Goal: Information Seeking & Learning: Learn about a topic

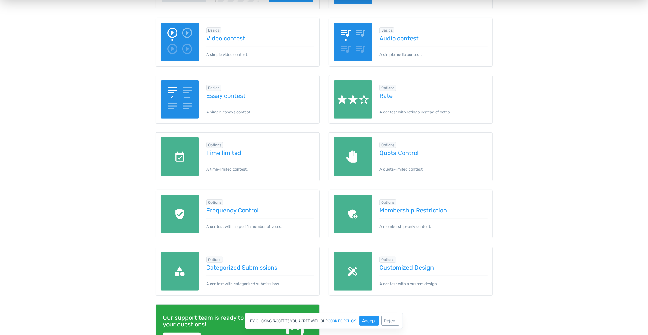
scroll to position [144, 0]
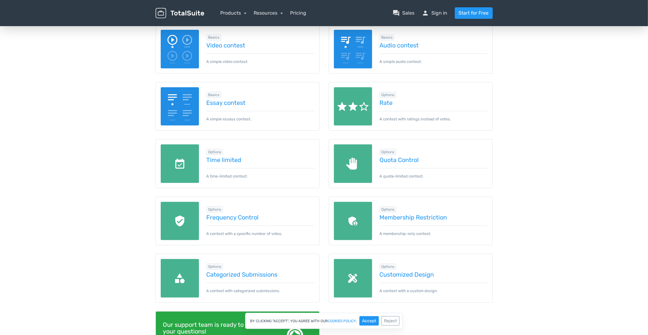
click at [356, 59] on img at bounding box center [353, 49] width 39 height 39
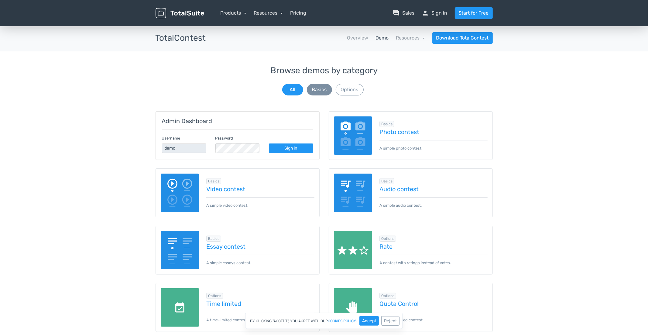
scroll to position [3, 0]
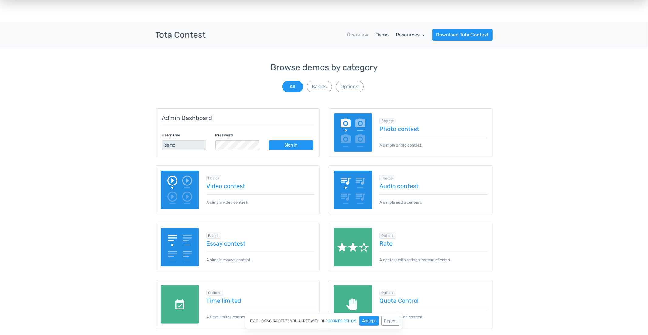
click at [412, 36] on link "Resources" at bounding box center [410, 35] width 29 height 6
click at [379, 33] on link "Demo" at bounding box center [382, 34] width 13 height 7
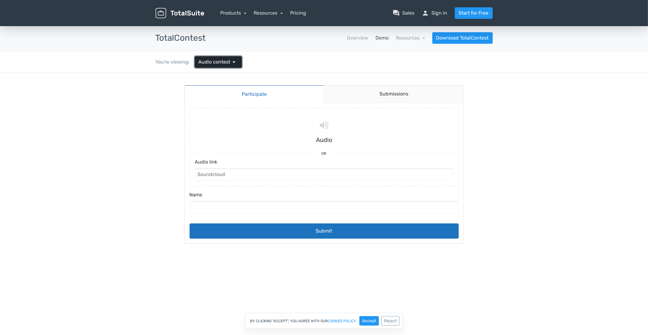
click at [226, 63] on span "Audio contest" at bounding box center [215, 61] width 32 height 7
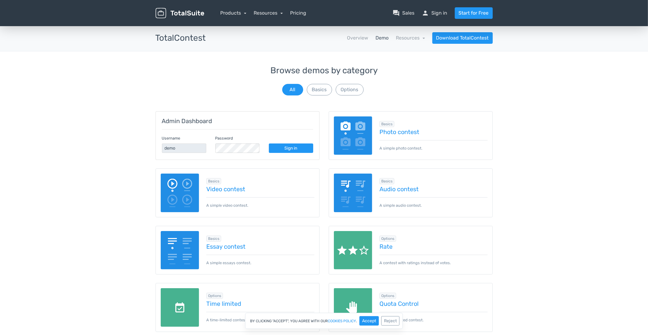
click at [306, 37] on nav "Overview Demo Resources school Documentation article Changelog Download TotalCo…" at bounding box center [354, 38] width 287 height 12
